Goal: Navigation & Orientation: Find specific page/section

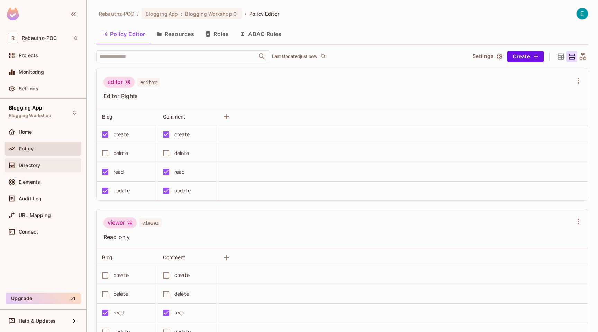
click at [31, 166] on span "Directory" at bounding box center [29, 165] width 21 height 6
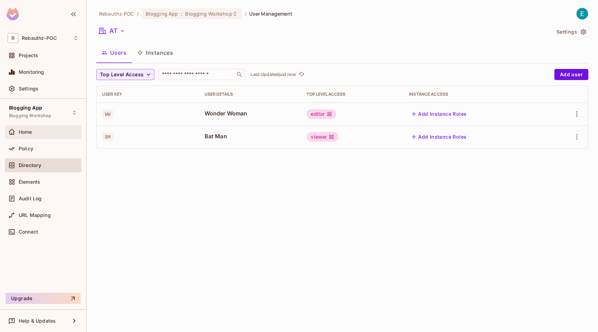
click at [33, 133] on div "Home" at bounding box center [49, 132] width 60 height 6
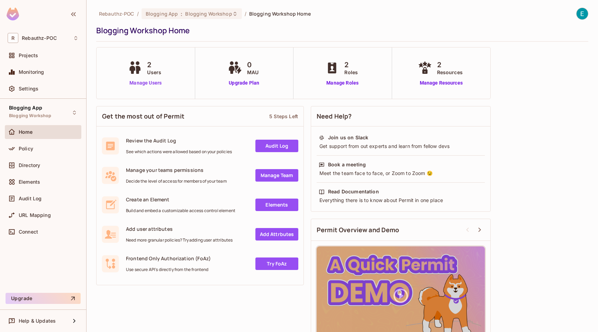
click at [128, 83] on link "Manage Users" at bounding box center [145, 82] width 38 height 7
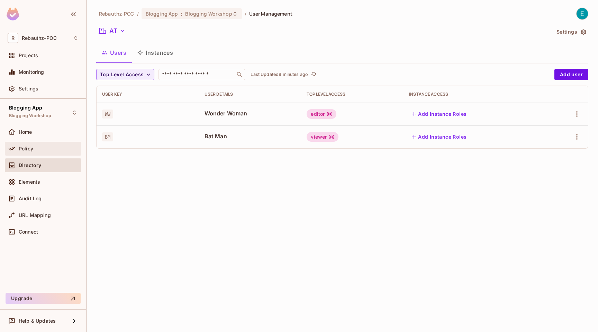
click at [29, 151] on div "Policy" at bounding box center [43, 148] width 71 height 8
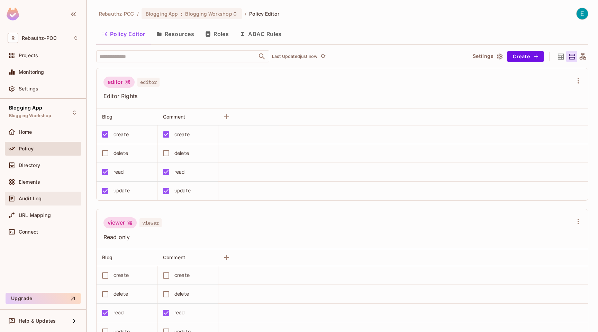
click at [35, 197] on span "Audit Log" at bounding box center [30, 199] width 23 height 6
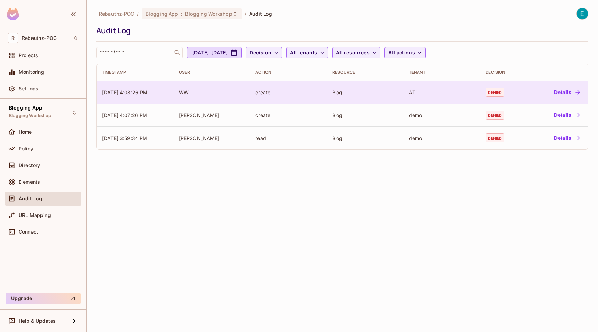
click at [286, 100] on td "create" at bounding box center [288, 92] width 77 height 23
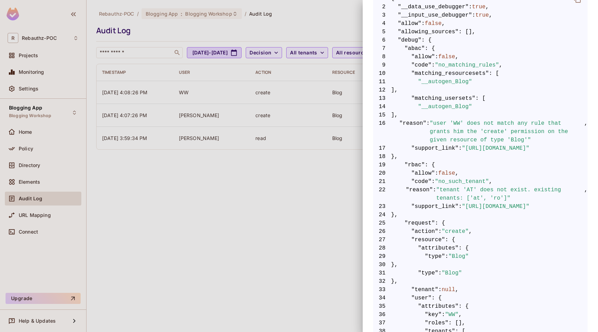
scroll to position [148, 0]
click at [244, 186] on div at bounding box center [299, 166] width 598 height 332
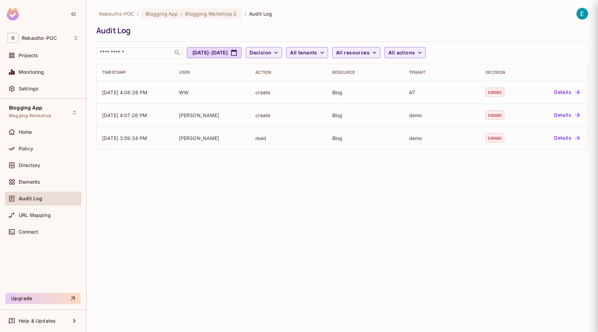
scroll to position [0, 0]
